Goal: Information Seeking & Learning: Learn about a topic

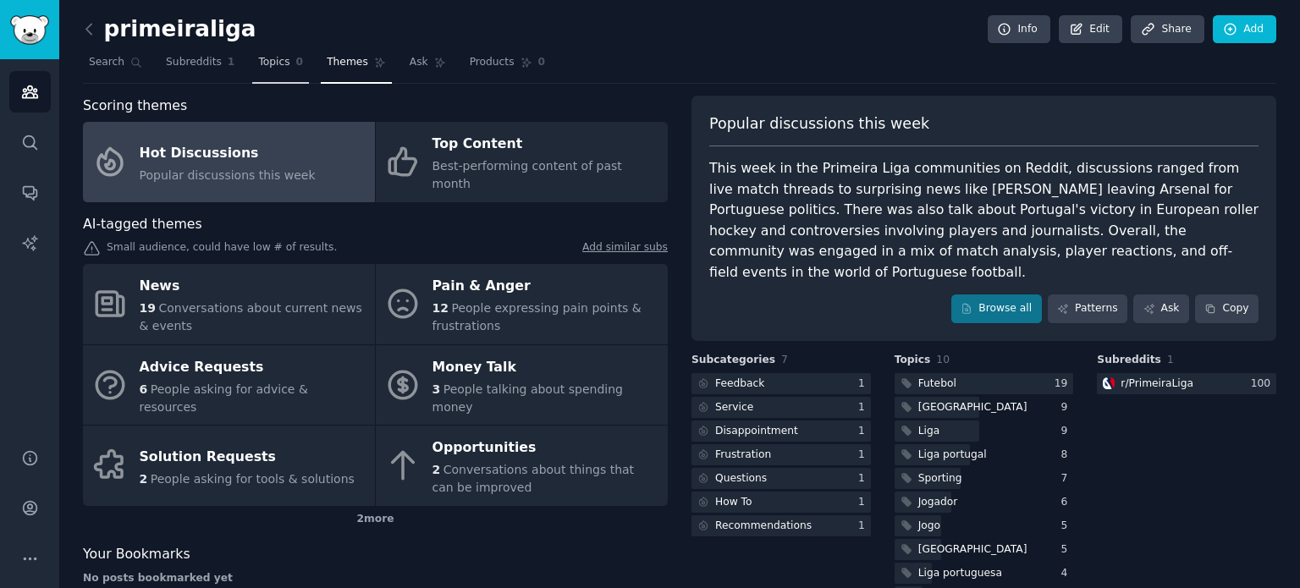
click at [258, 57] on span "Topics" at bounding box center [273, 62] width 31 height 15
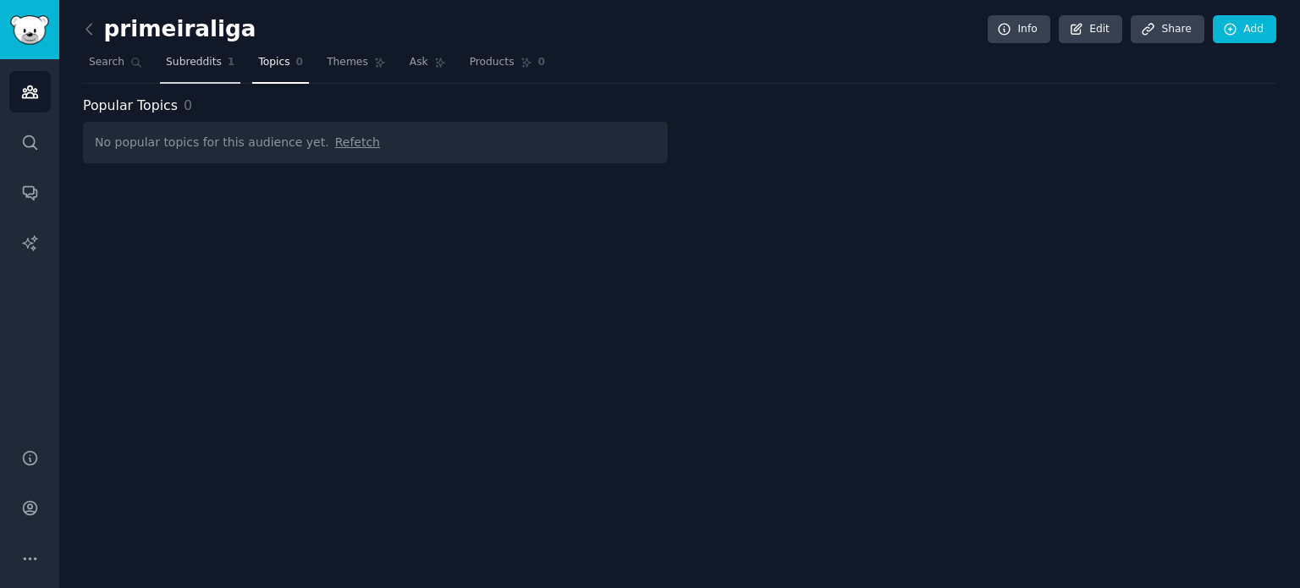
click at [196, 63] on span "Subreddits" at bounding box center [194, 62] width 56 height 15
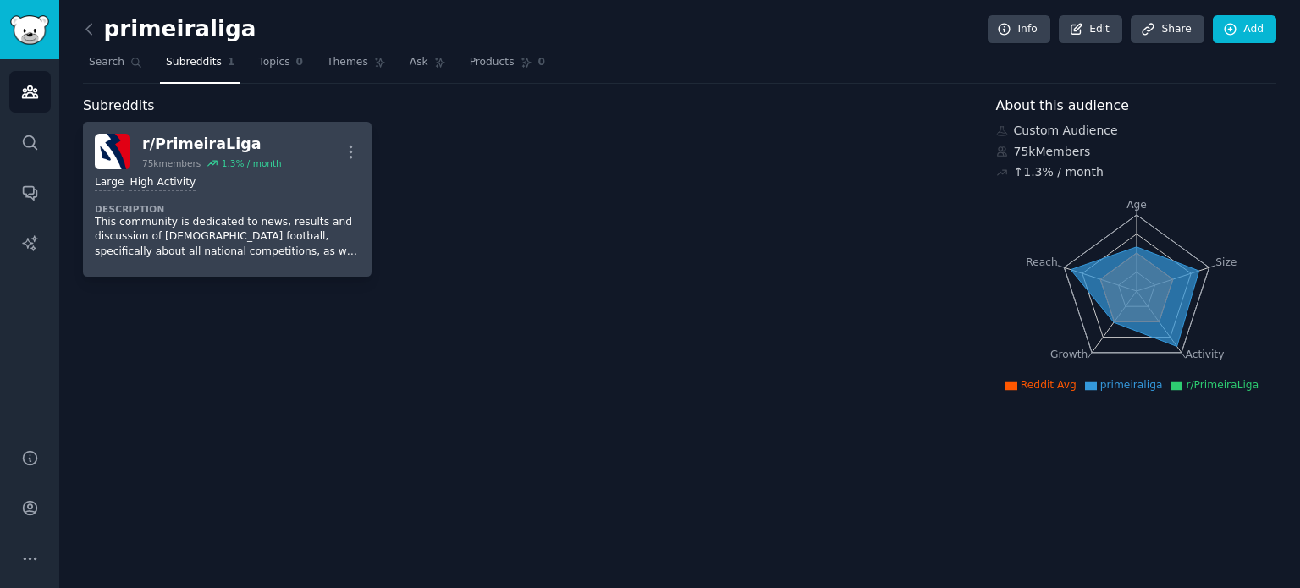
click at [250, 147] on div "r/ PrimeiraLiga" at bounding box center [212, 144] width 140 height 21
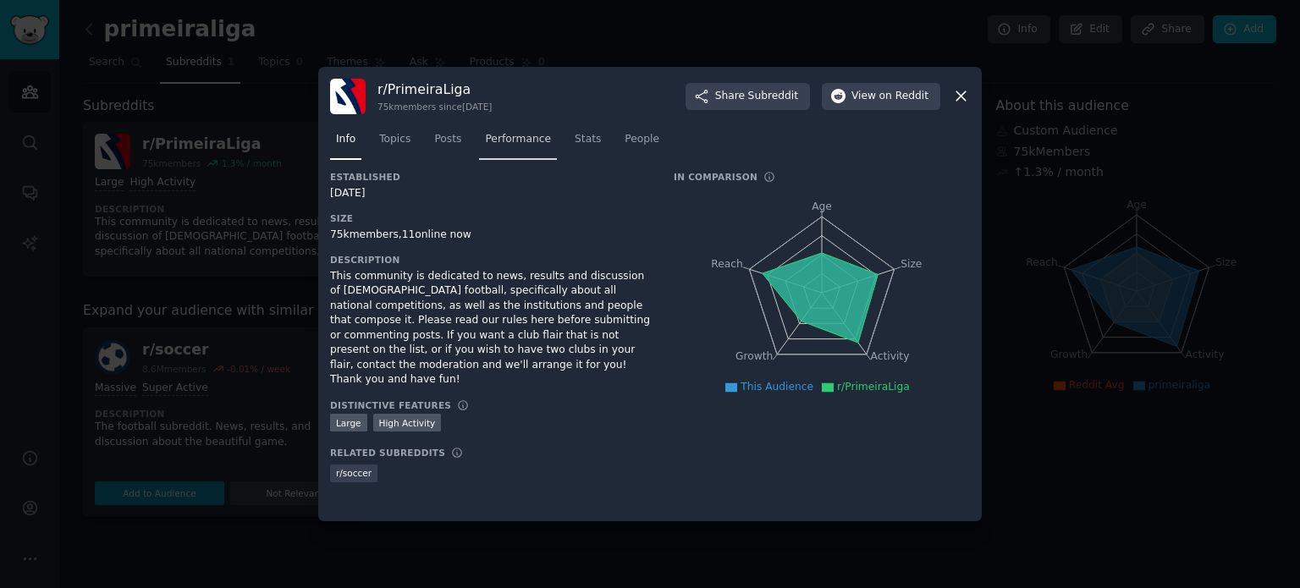
click at [510, 141] on span "Performance" at bounding box center [518, 139] width 66 height 15
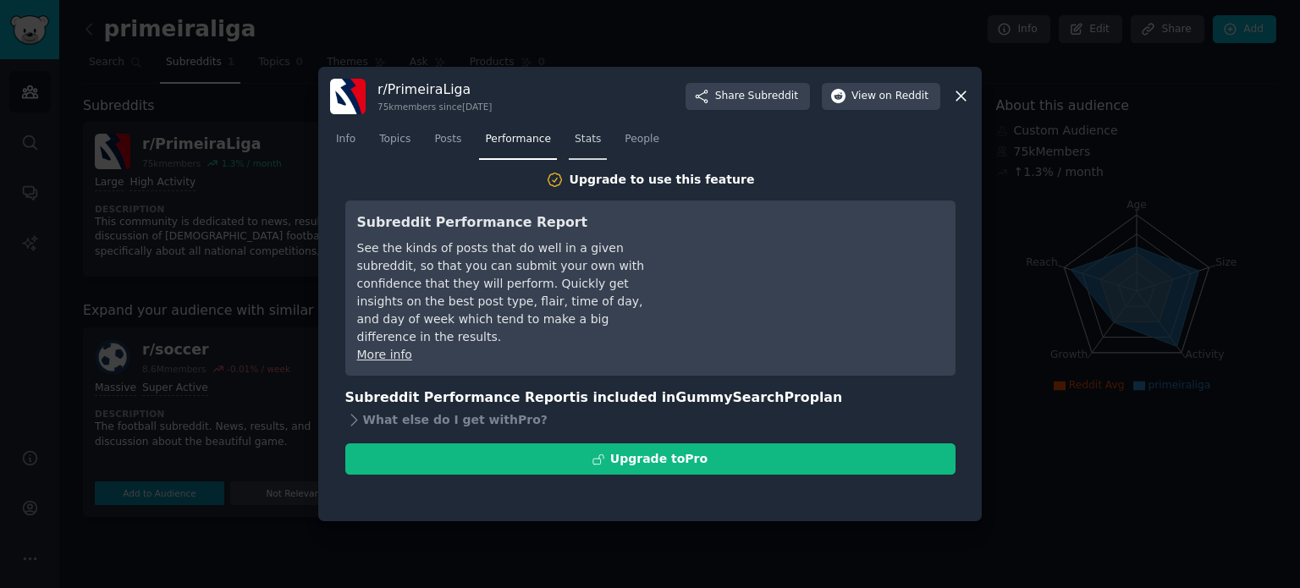
click at [558, 143] on nav "Info Topics Posts Performance Stats People" at bounding box center [650, 143] width 640 height 35
click at [569, 143] on link "Stats" at bounding box center [588, 143] width 38 height 35
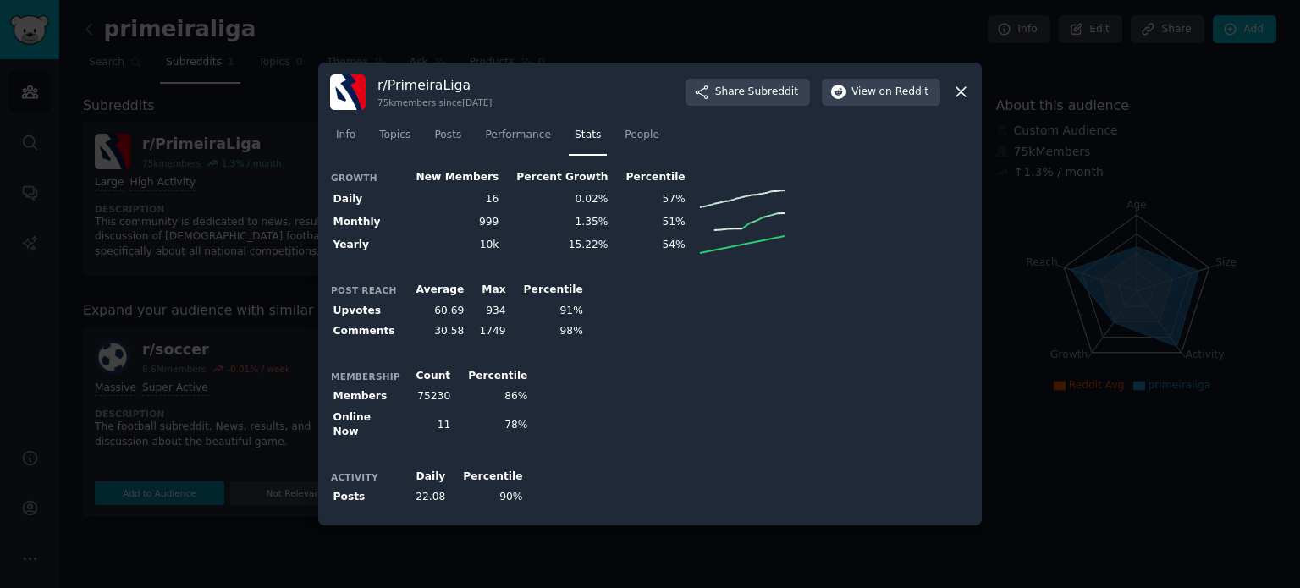
click at [424, 139] on nav "Info Topics Posts Performance Stats People" at bounding box center [650, 139] width 640 height 35
click at [437, 142] on span "Posts" at bounding box center [447, 135] width 27 height 15
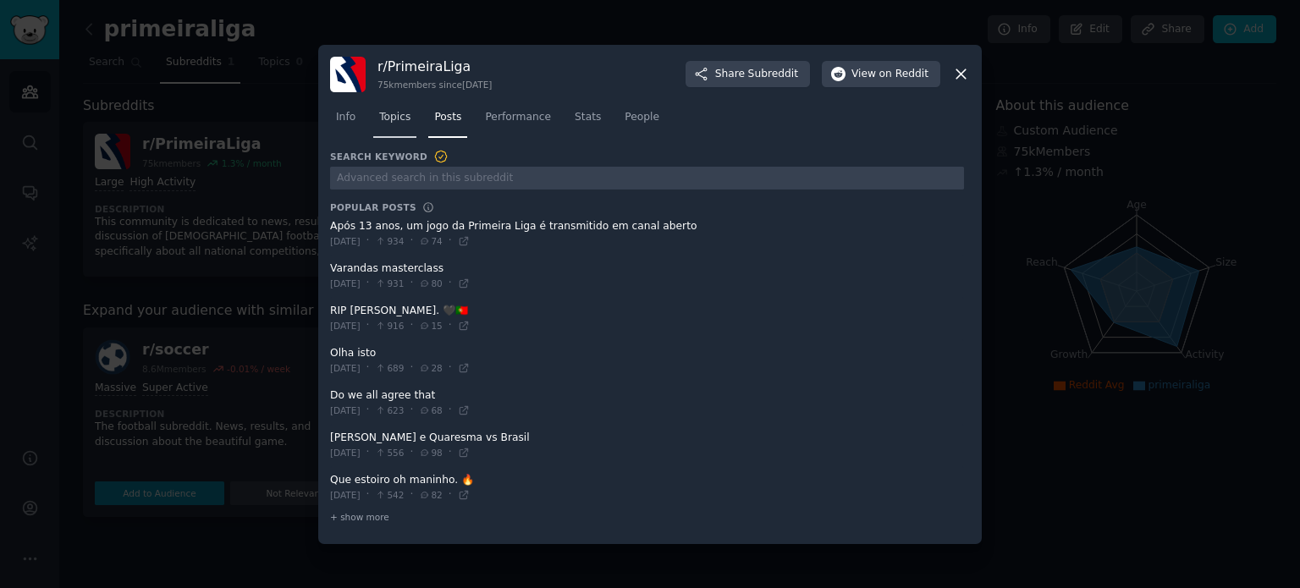
click at [407, 117] on span "Topics" at bounding box center [394, 117] width 31 height 15
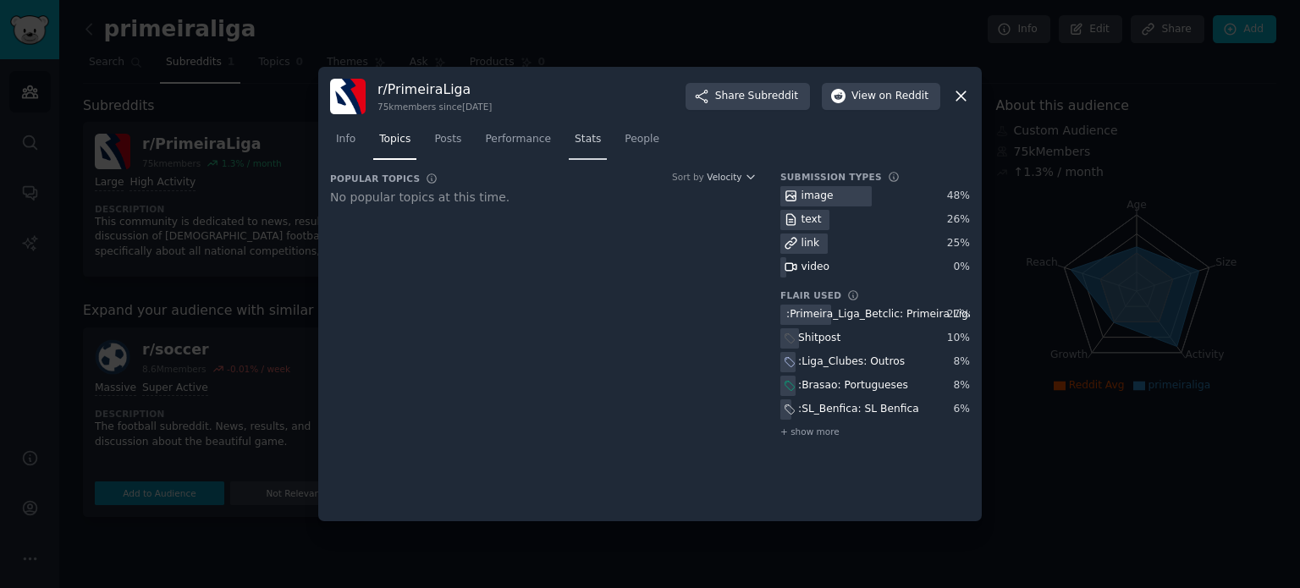
click at [582, 142] on span "Stats" at bounding box center [588, 139] width 26 height 15
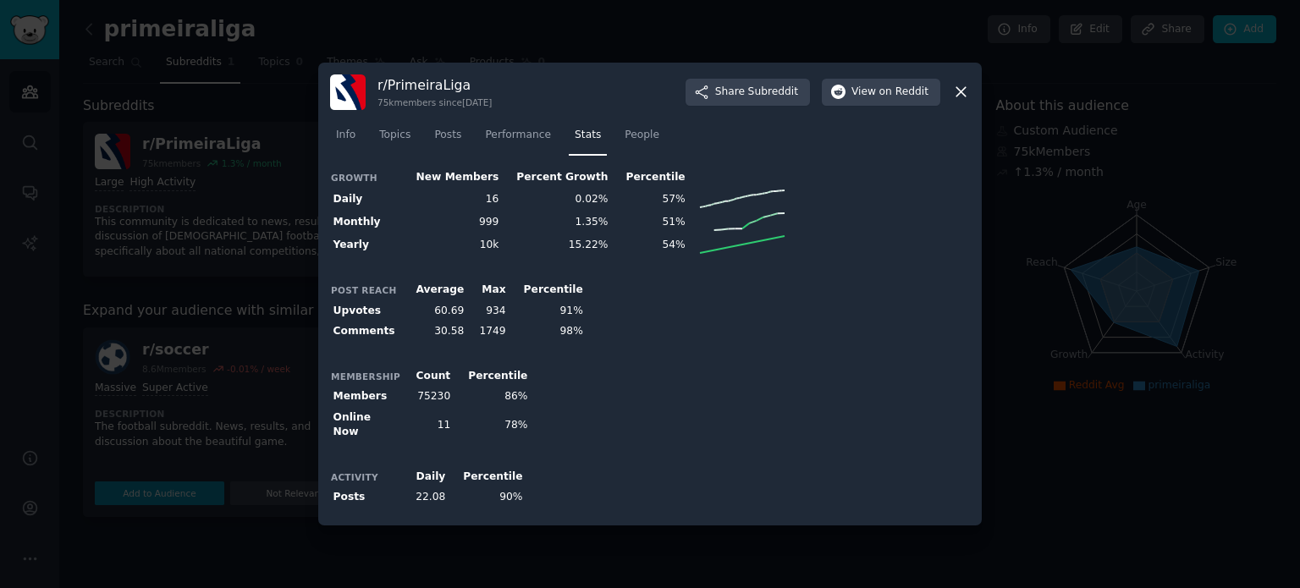
click at [962, 106] on div "r/ PrimeiraLiga 75k members since [DATE] Share Subreddit View on Reddit" at bounding box center [650, 92] width 640 height 36
click at [962, 96] on icon at bounding box center [960, 92] width 9 height 9
